Goal: Task Accomplishment & Management: Manage account settings

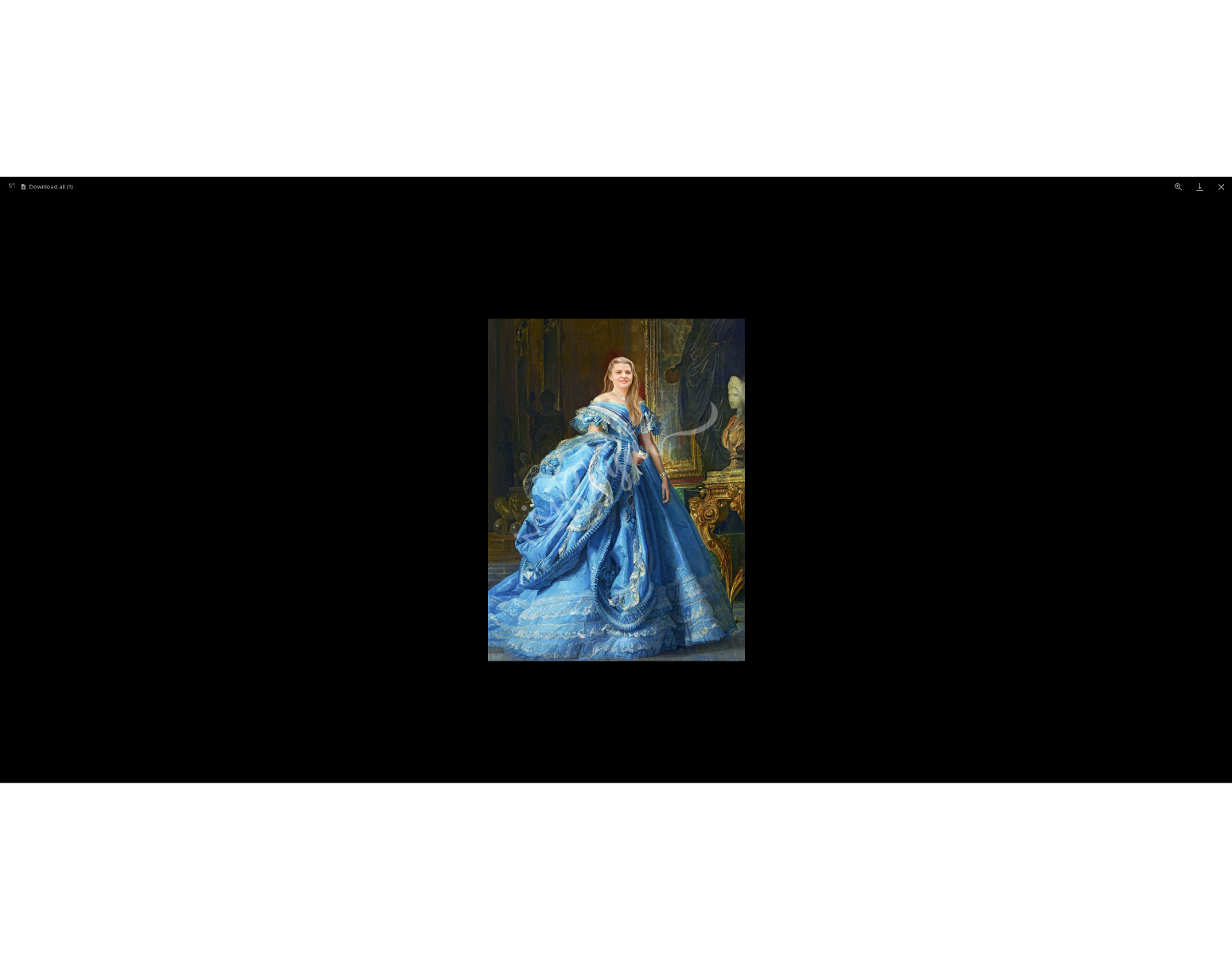
scroll to position [716, 0]
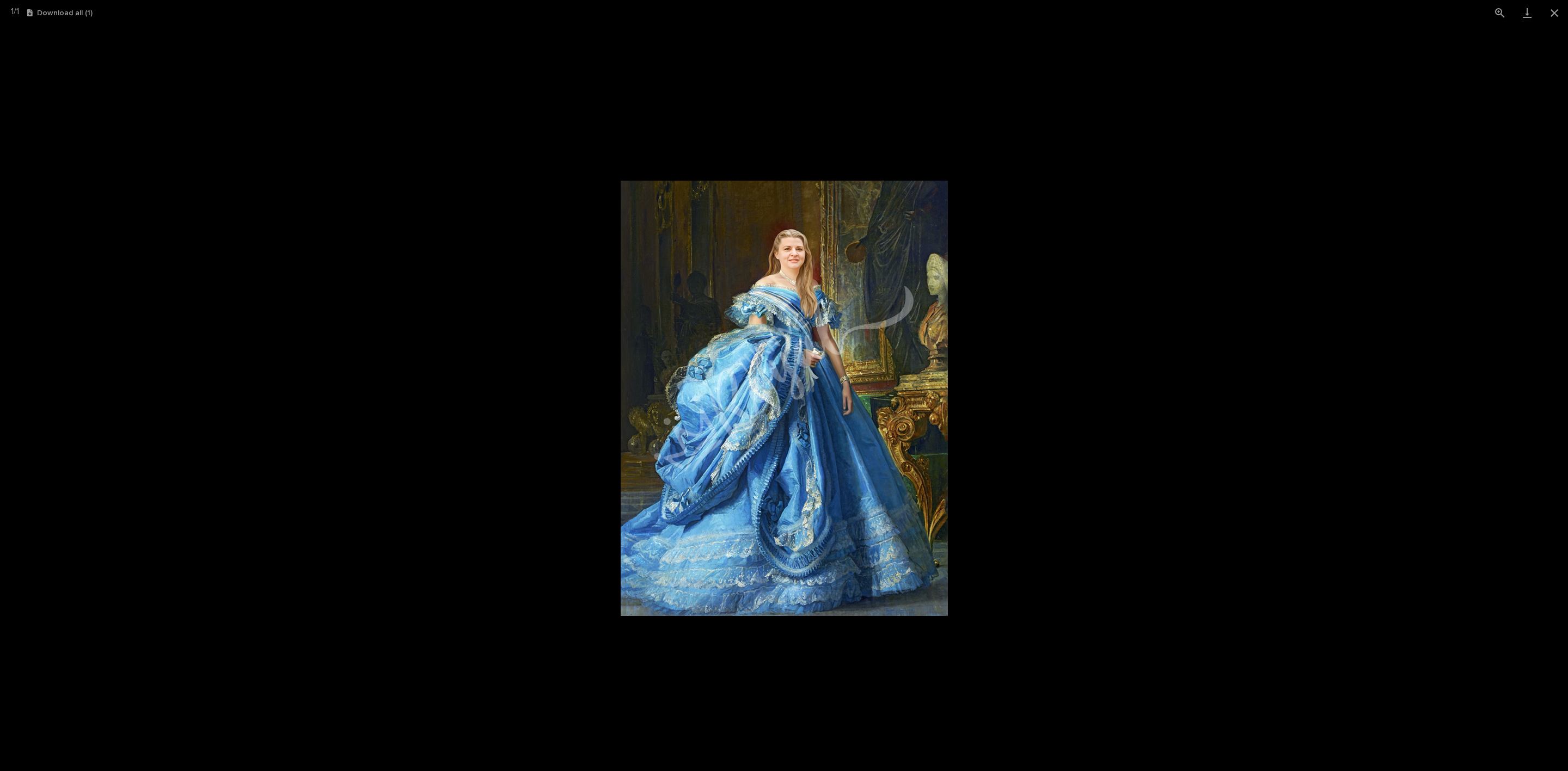
drag, startPoint x: 1557, startPoint y: 15, endPoint x: 1124, endPoint y: 82, distance: 438.2
click at [1557, 16] on button "Close gallery" at bounding box center [1554, 13] width 27 height 26
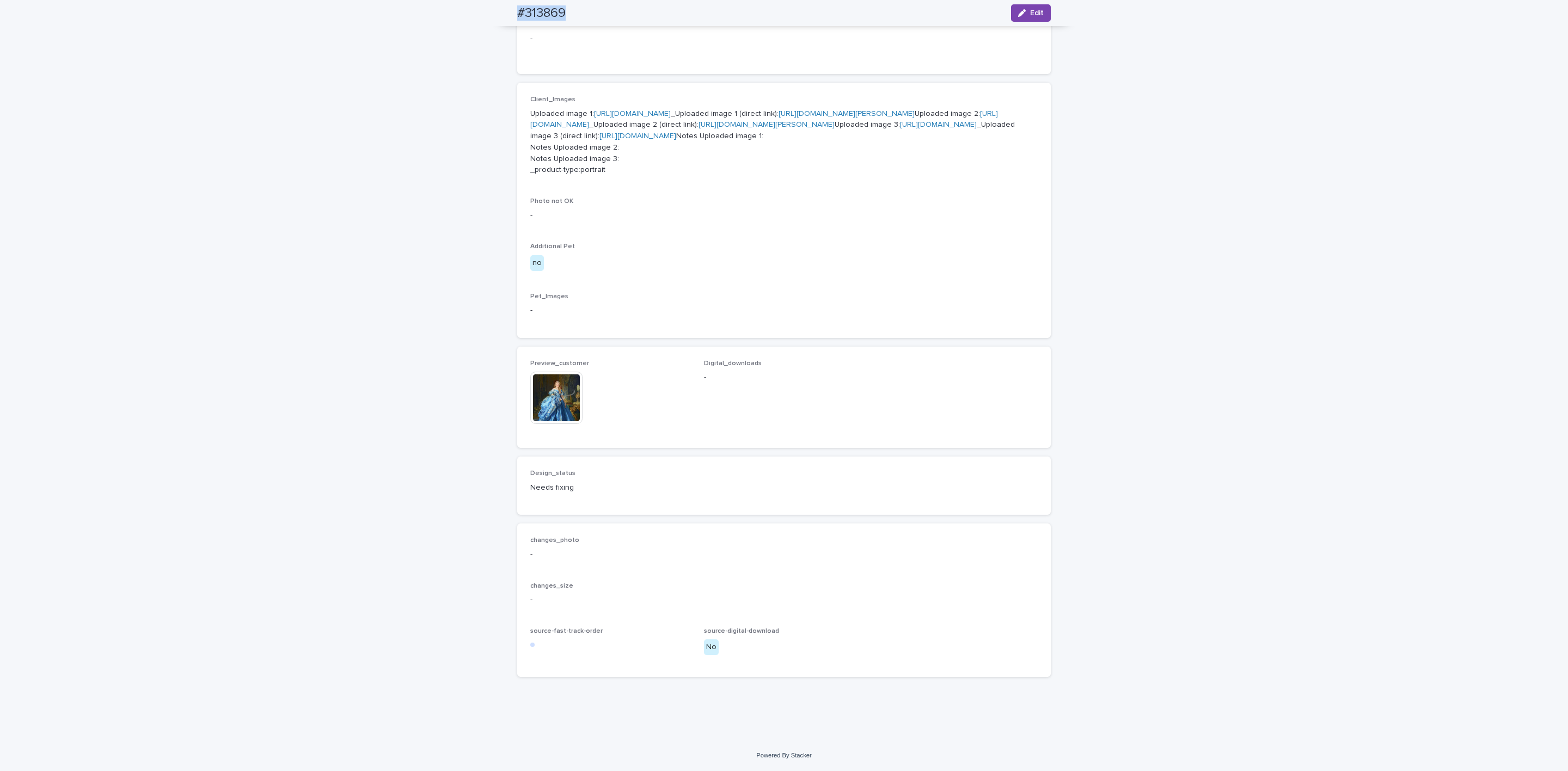
drag, startPoint x: 505, startPoint y: 15, endPoint x: 562, endPoint y: 13, distance: 57.0
click at [562, 13] on div "#313869 Edit" at bounding box center [784, 13] width 586 height 26
copy h2 "#313869"
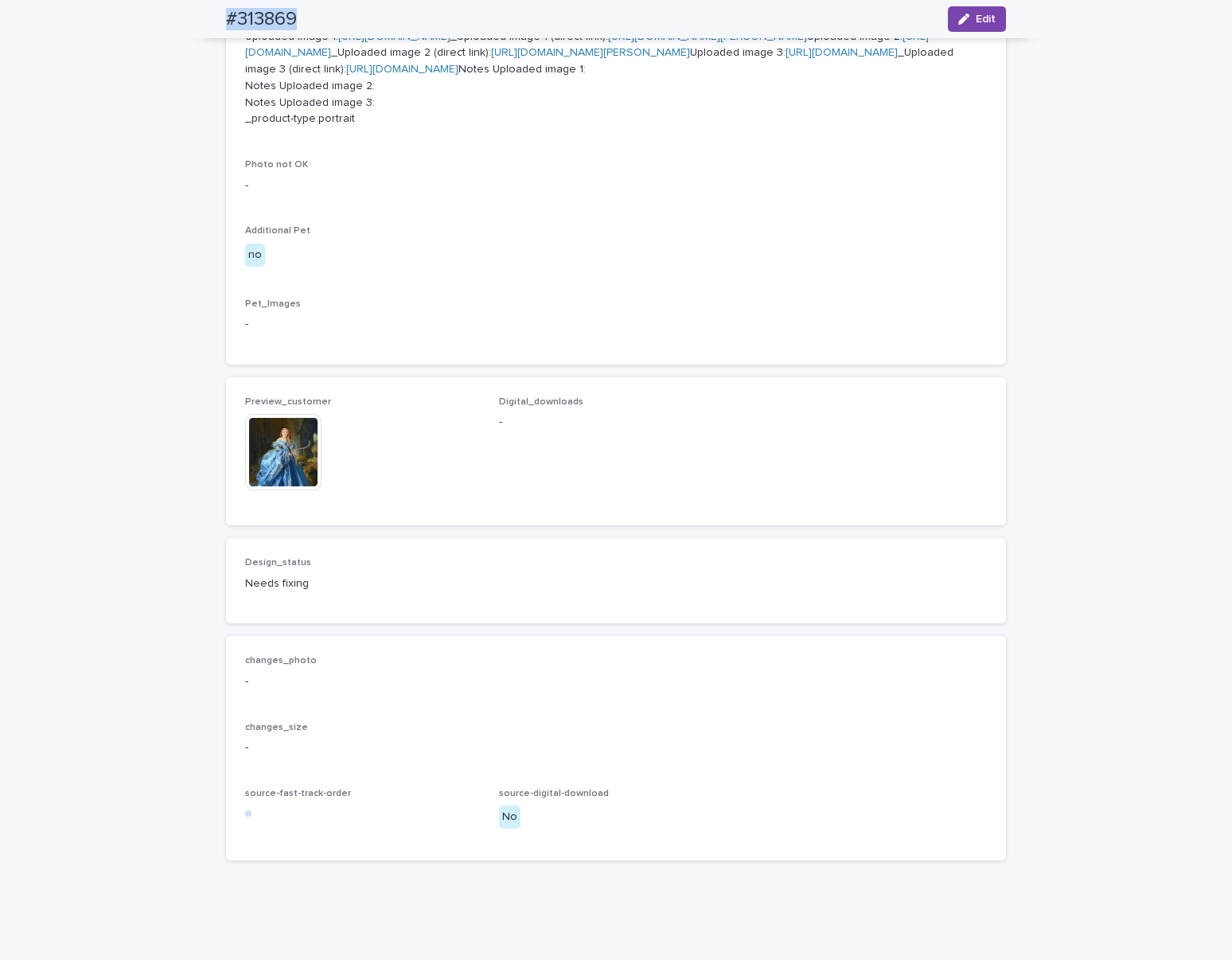
click at [277, 490] on img at bounding box center [283, 452] width 76 height 77
